Goal: Information Seeking & Learning: Learn about a topic

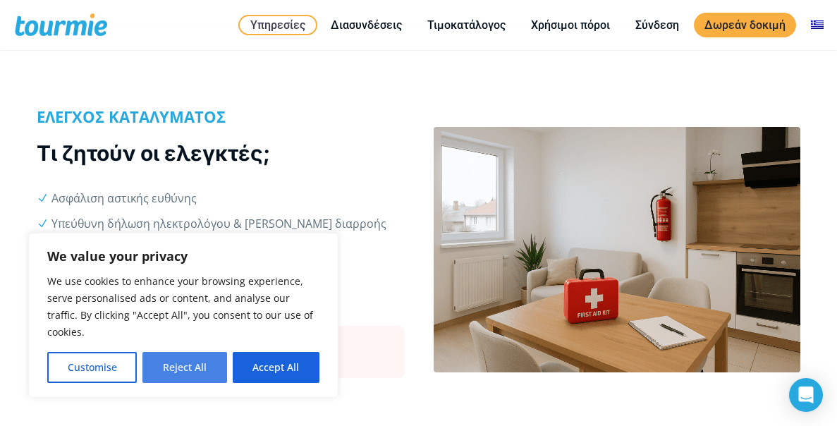
scroll to position [497, 0]
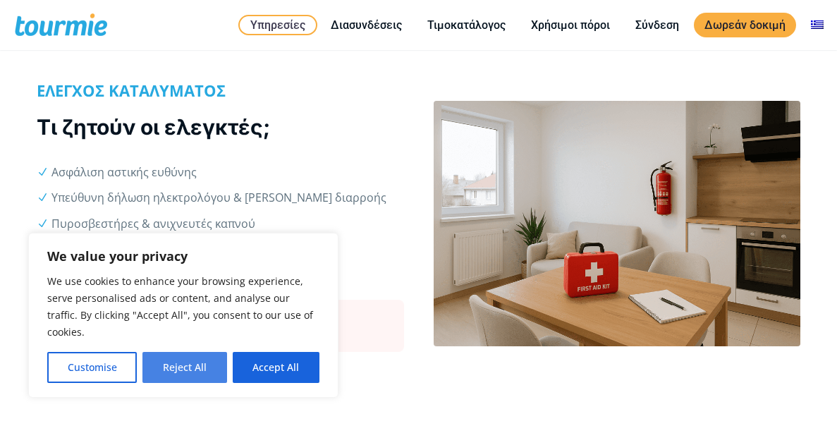
click at [179, 366] on button "Reject All" at bounding box center [184, 367] width 84 height 31
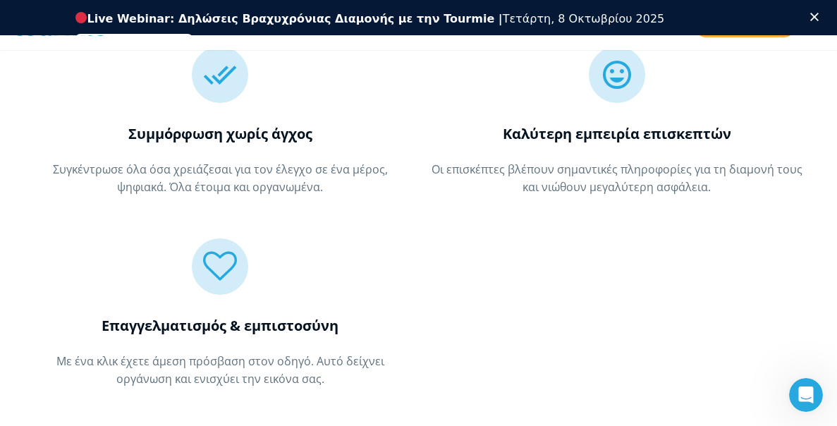
scroll to position [1829, 0]
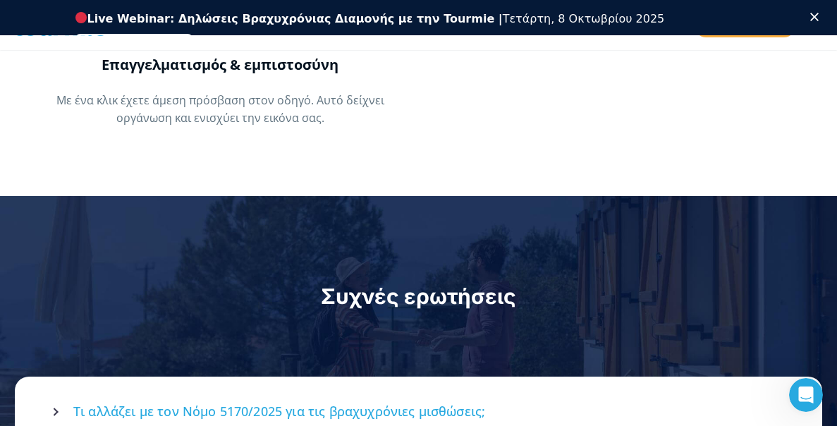
drag, startPoint x: 198, startPoint y: 73, endPoint x: 347, endPoint y: 80, distance: 148.9
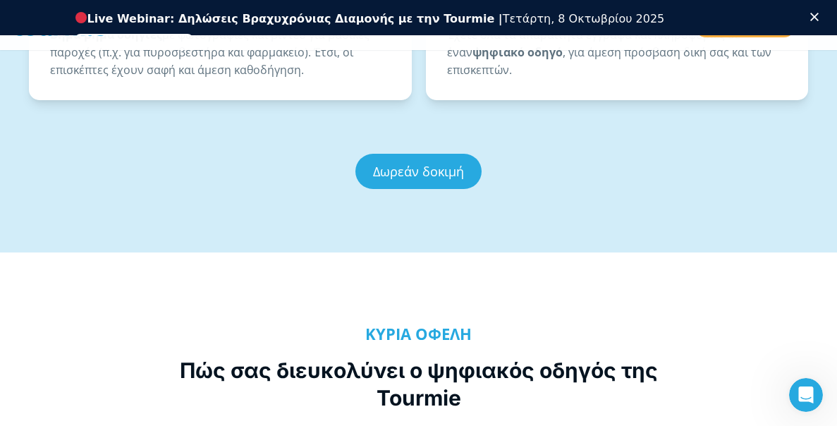
scroll to position [2047, 0]
